Goal: Transaction & Acquisition: Download file/media

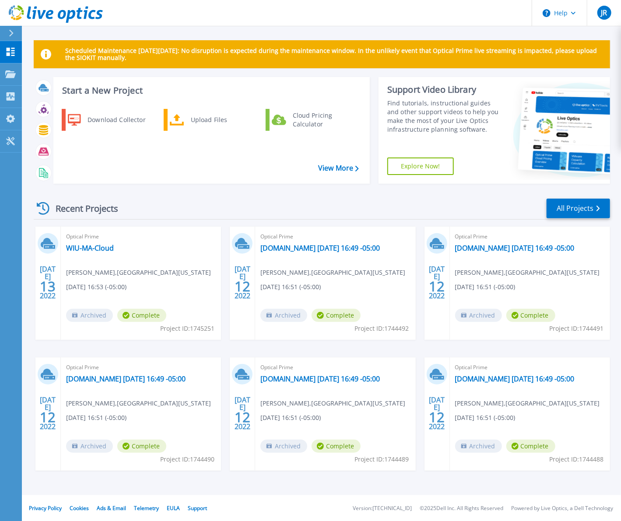
click at [296, 208] on div "Recent Projects All Projects" at bounding box center [322, 209] width 576 height 22
click at [84, 123] on div "Download Collector" at bounding box center [116, 119] width 66 height 17
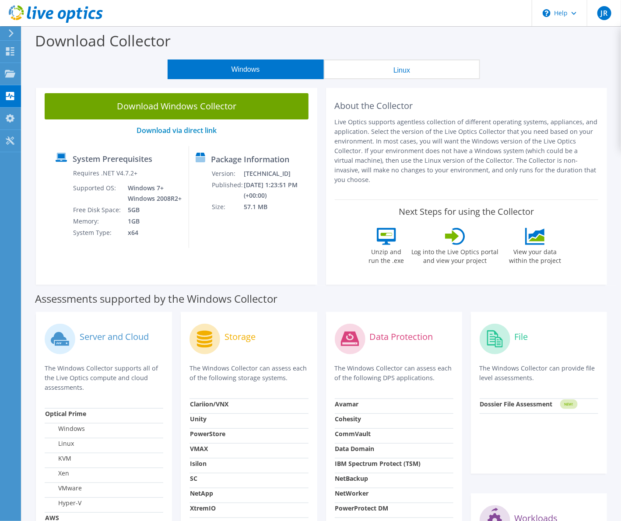
click at [376, 64] on button "Linux" at bounding box center [402, 69] width 156 height 20
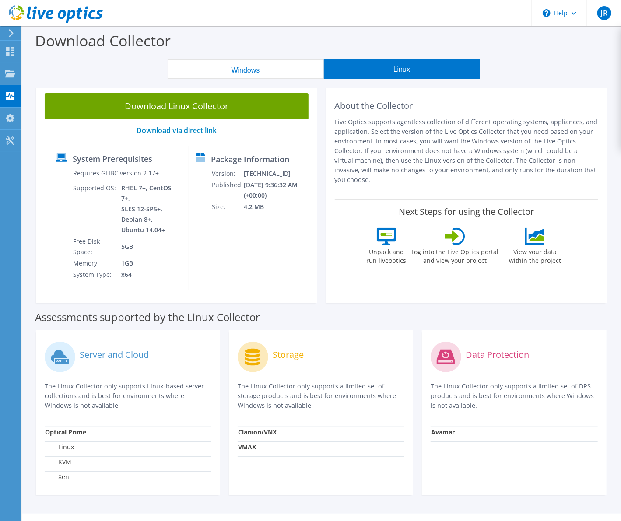
click at [390, 230] on icon at bounding box center [386, 236] width 19 height 17
click at [384, 245] on label "Unpack and run liveoptics" at bounding box center [386, 255] width 40 height 20
click at [62, 443] on label "Linux" at bounding box center [59, 447] width 29 height 9
click at [69, 426] on td "Optical Prime" at bounding box center [128, 433] width 167 height 15
click at [70, 443] on label "Linux" at bounding box center [59, 447] width 29 height 9
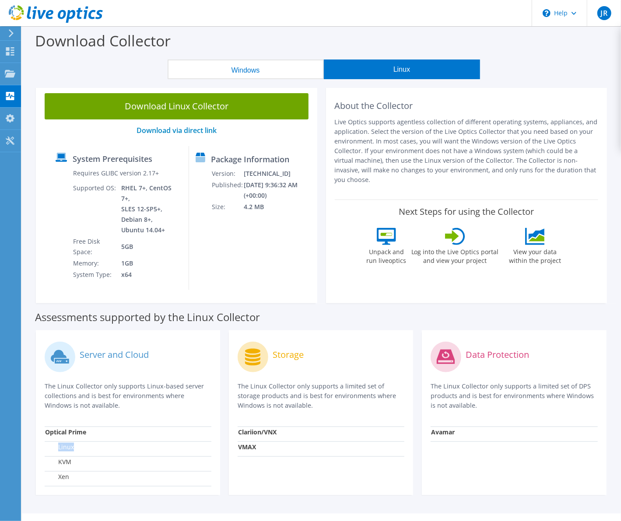
click at [70, 443] on label "Linux" at bounding box center [59, 447] width 29 height 9
